Goal: Find specific fact: Find specific fact

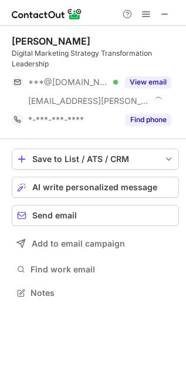
scroll to position [284, 186]
click at [63, 42] on div "[PERSON_NAME]" at bounding box center [51, 41] width 79 height 12
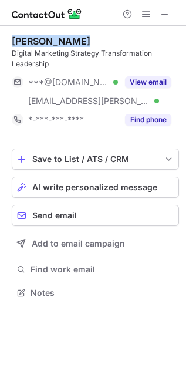
click at [63, 42] on div "[PERSON_NAME]" at bounding box center [51, 41] width 79 height 12
copy div "[PERSON_NAME]"
click at [33, 41] on div "[PERSON_NAME]" at bounding box center [51, 41] width 79 height 12
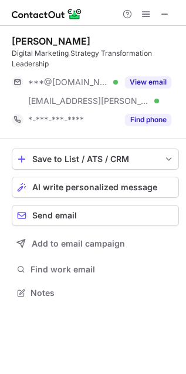
click at [65, 50] on div "Digital Marketing Strategy Transformation Leadership" at bounding box center [95, 58] width 167 height 21
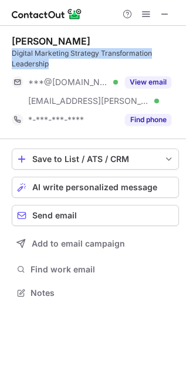
click at [65, 50] on div "Digital Marketing Strategy Transformation Leadership" at bounding box center [95, 58] width 167 height 21
copy div "Digital Marketing Strategy Transformation Leadership"
